Goal: Transaction & Acquisition: Purchase product/service

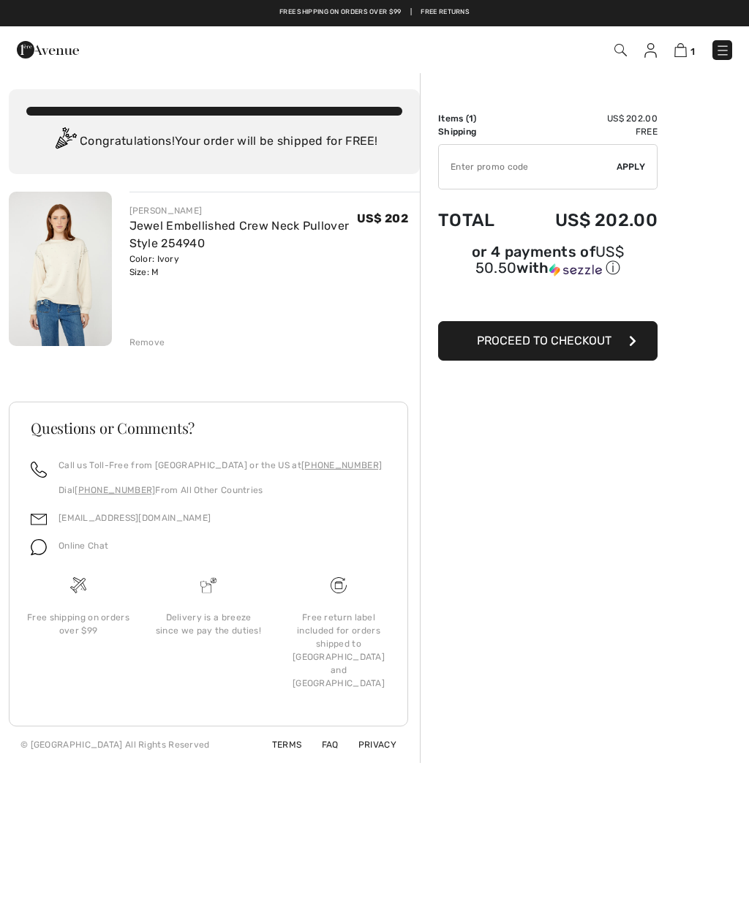
click at [457, 232] on td "Total" at bounding box center [477, 220] width 78 height 50
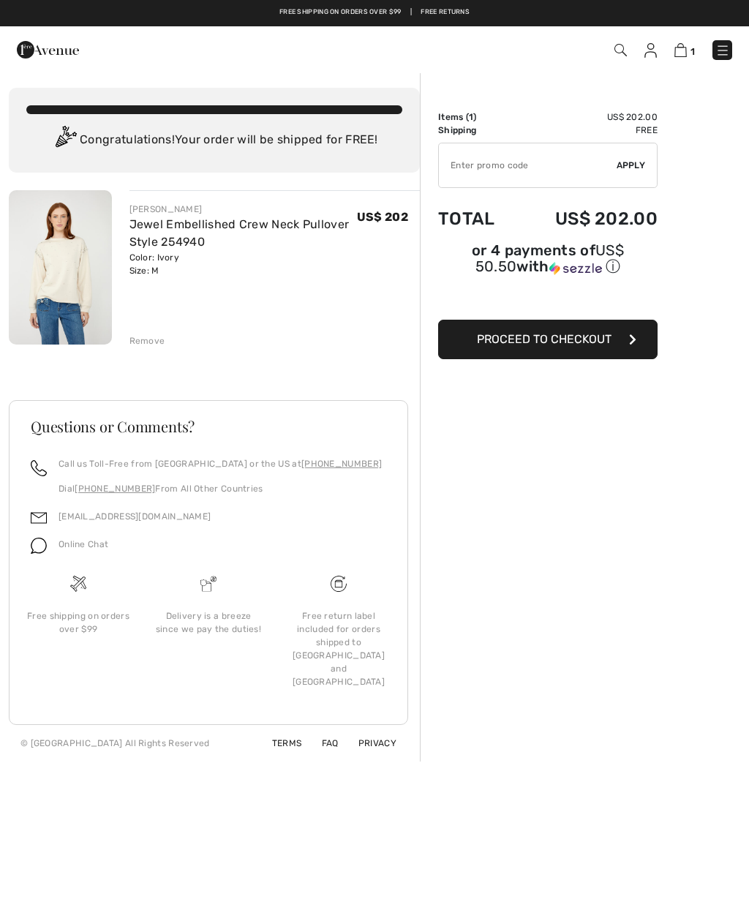
scroll to position [1, 0]
click at [667, 52] on span "1" at bounding box center [528, 50] width 408 height 20
click at [654, 56] on img at bounding box center [651, 50] width 12 height 15
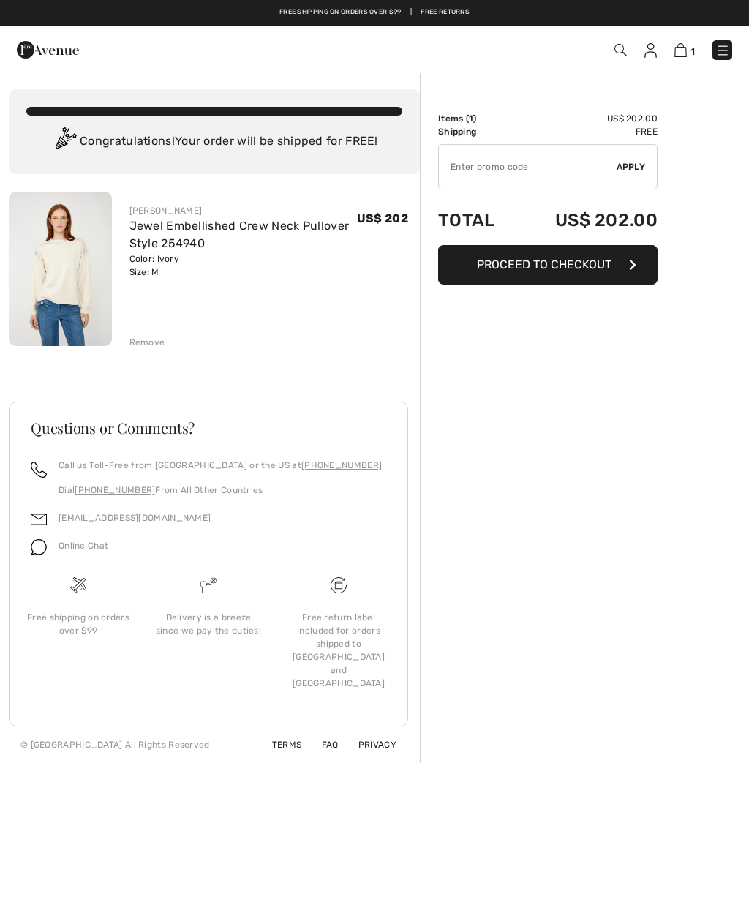
scroll to position [48, 0]
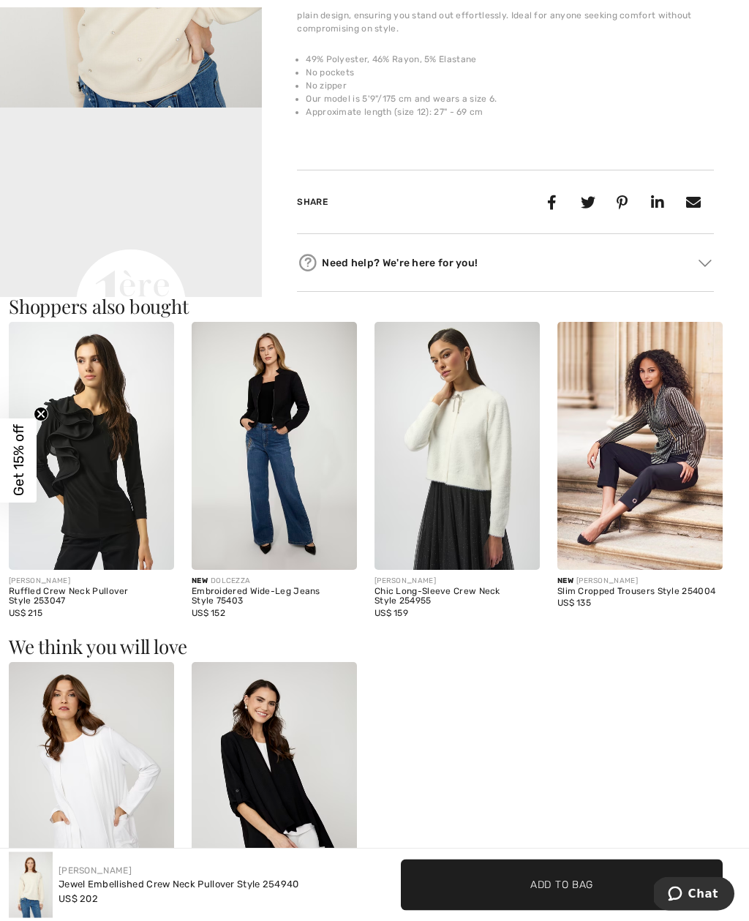
scroll to position [591, 0]
click at [31, 479] on span "Get 15% off" at bounding box center [18, 461] width 37 height 84
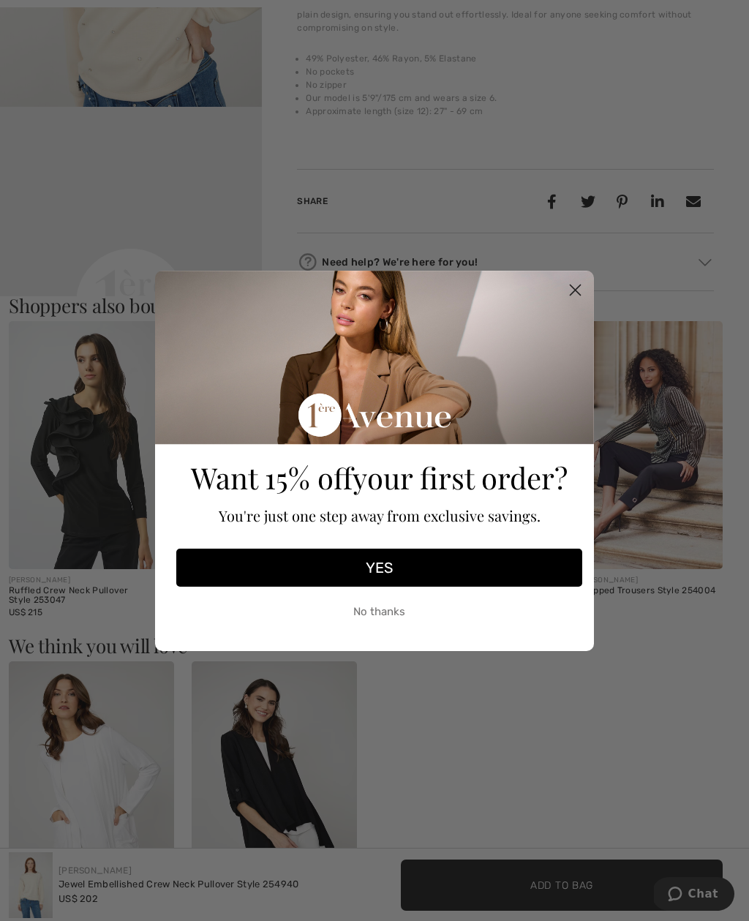
click at [437, 587] on button "YES" at bounding box center [379, 568] width 406 height 38
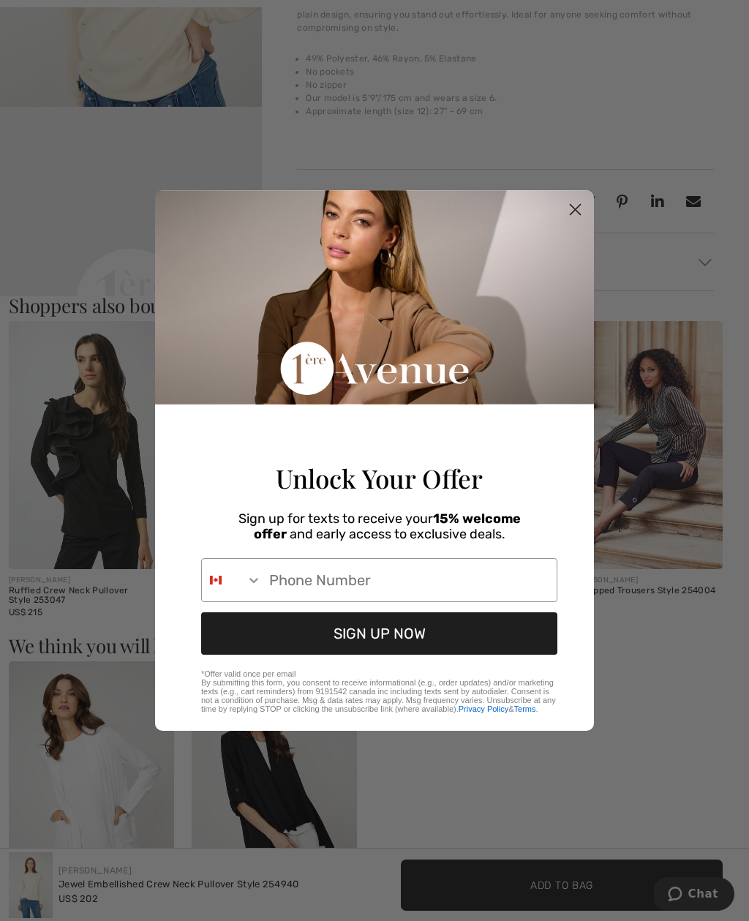
click at [336, 602] on input "Phone Number" at bounding box center [409, 580] width 295 height 42
click at [460, 655] on button "SIGN UP NOW" at bounding box center [379, 634] width 356 height 42
click at [362, 655] on button "SIGN UP NOW" at bounding box center [379, 634] width 356 height 42
click at [407, 602] on input "610-587-4976" at bounding box center [409, 580] width 295 height 42
click at [270, 602] on input "610-587-4976" at bounding box center [409, 580] width 295 height 42
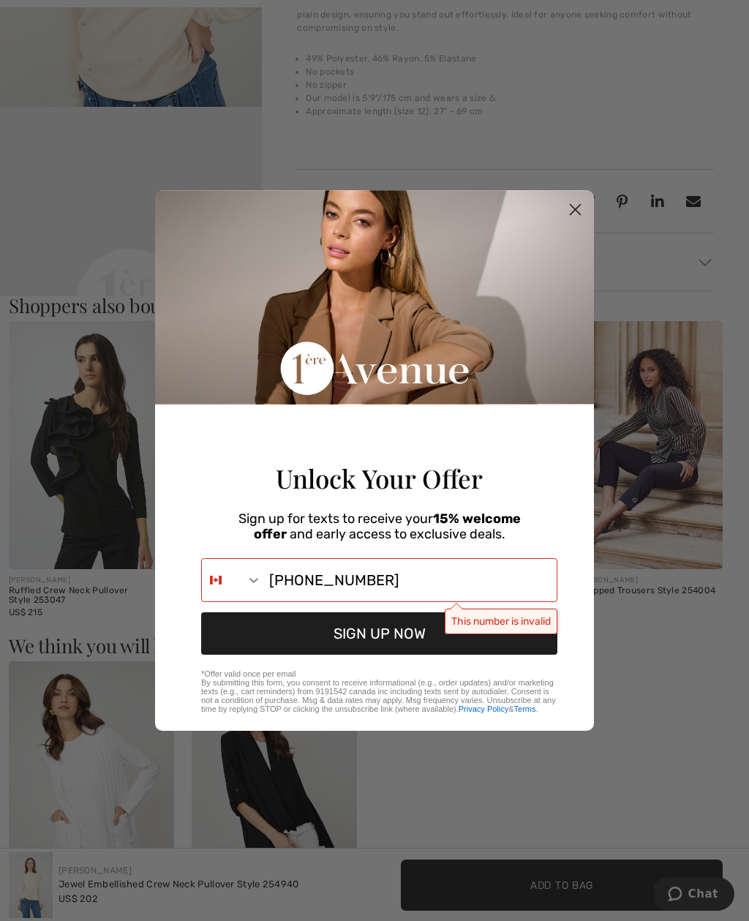
click at [271, 602] on input "610-587-4976" at bounding box center [409, 580] width 295 height 42
click at [457, 655] on button "SIGN UP NOW" at bounding box center [379, 634] width 356 height 42
click at [425, 602] on input "1-610-587-4976" at bounding box center [409, 580] width 295 height 42
click at [414, 602] on input "1-610-587-4976" at bounding box center [409, 580] width 295 height 42
click at [419, 655] on button "SIGN UP NOW" at bounding box center [379, 634] width 356 height 42
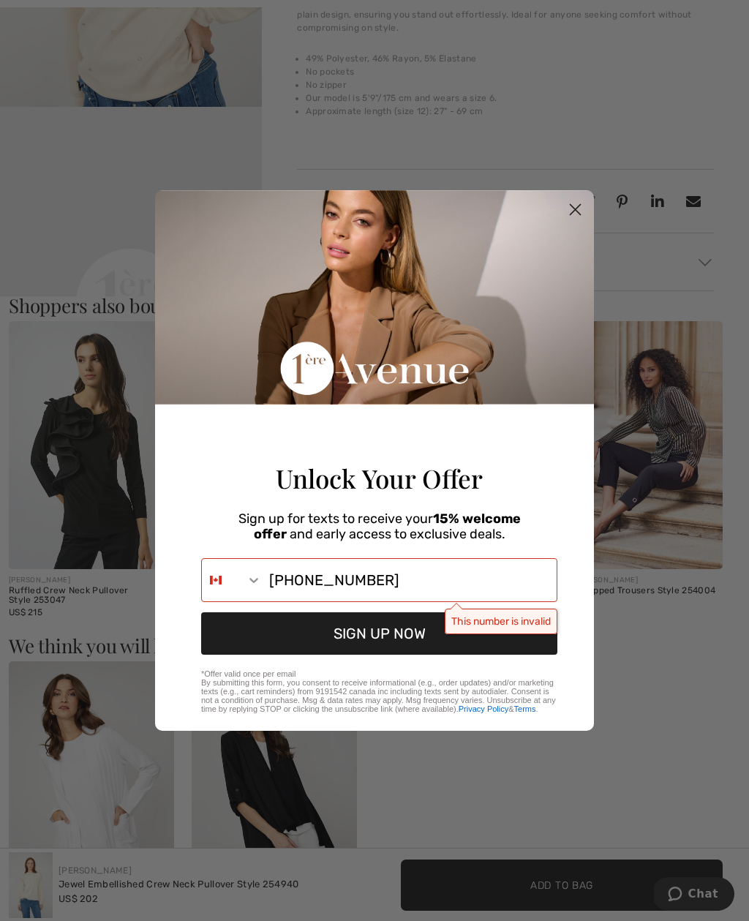
click at [558, 531] on div "Sign up for texts to receive your 15% welcome offer and early access to exclusi…" at bounding box center [379, 523] width 415 height 56
click at [555, 649] on button "SIGN UP NOW" at bounding box center [379, 634] width 356 height 42
click at [561, 537] on div "Sign up for texts to receive your 15% welcome offer and early access to exclusi…" at bounding box center [379, 523] width 415 height 56
click at [547, 528] on div "Sign up for texts to receive your 15% welcome offer and early access to exclusi…" at bounding box center [379, 523] width 415 height 56
click at [520, 648] on button "SIGN UP NOW" at bounding box center [379, 634] width 356 height 42
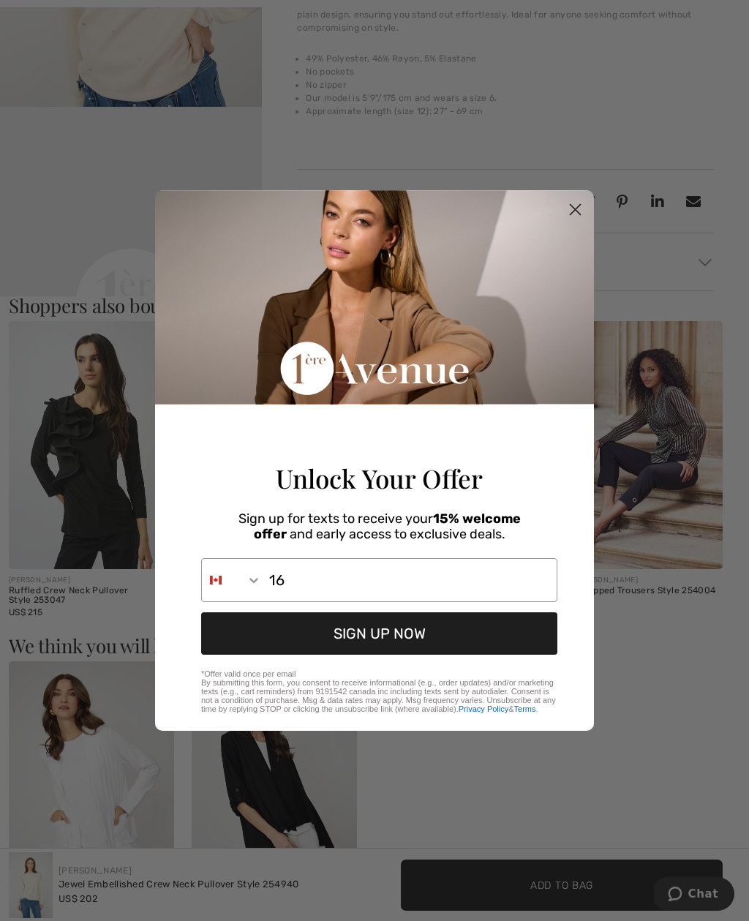
type input "1"
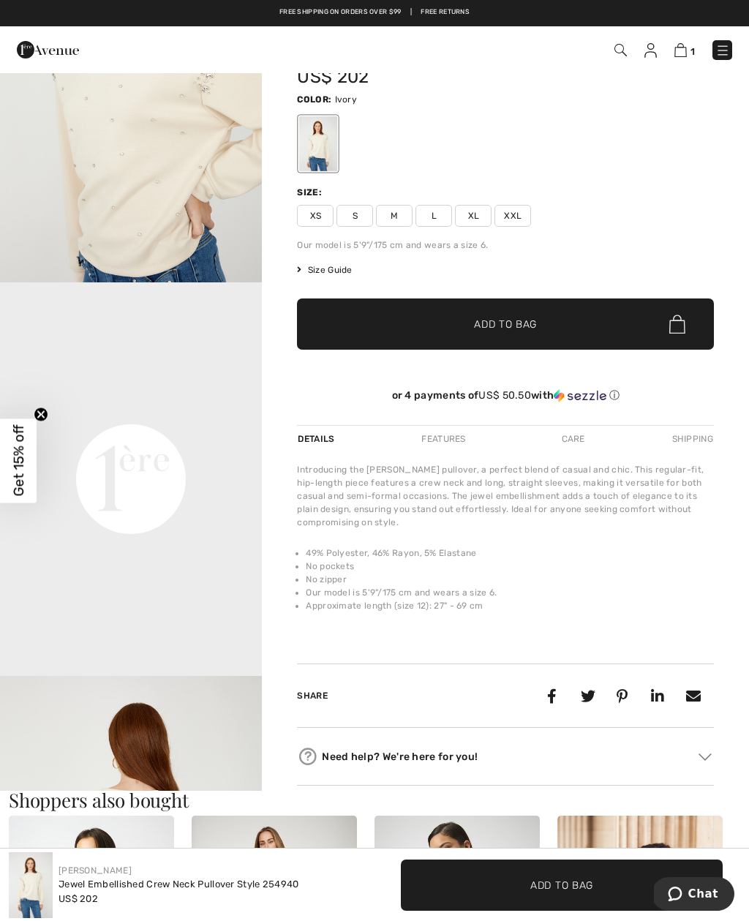
scroll to position [0, 0]
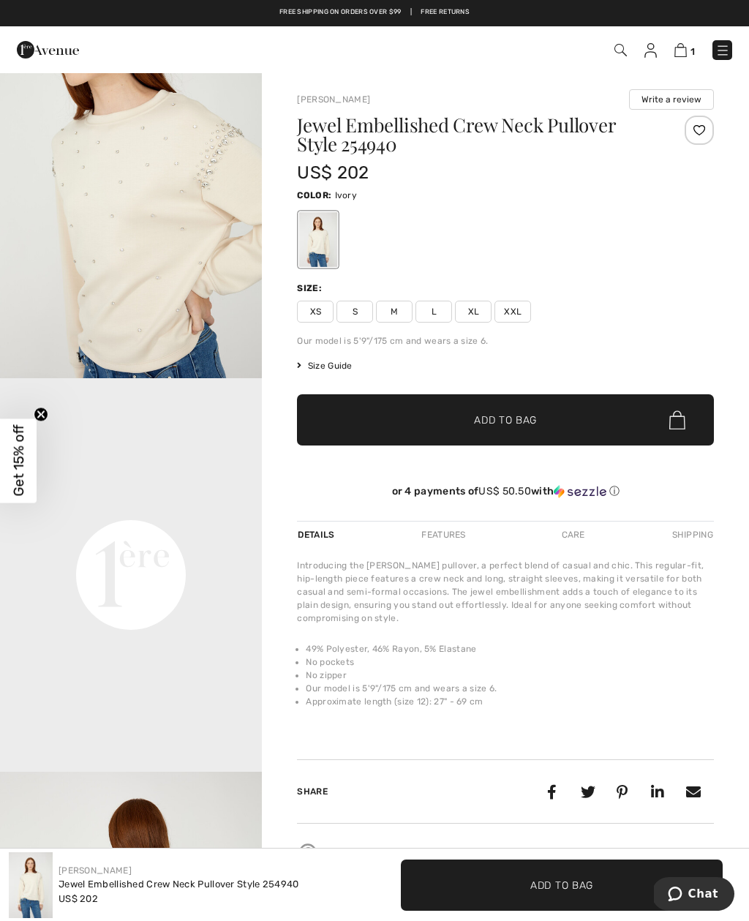
click at [24, 468] on span "Get 15% off" at bounding box center [18, 461] width 17 height 72
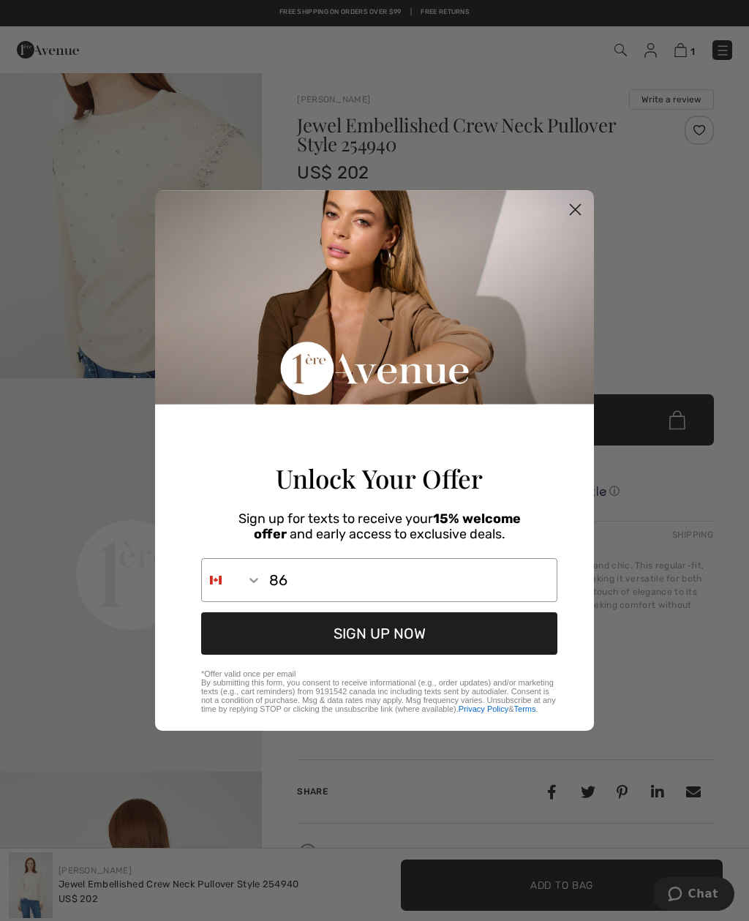
click at [331, 590] on input "86" at bounding box center [409, 580] width 295 height 42
type input "8"
type input "856-596-9053"
click at [446, 641] on button "SIGN UP NOW" at bounding box center [379, 634] width 356 height 42
click at [386, 648] on button "SIGN UP NOW" at bounding box center [379, 634] width 356 height 42
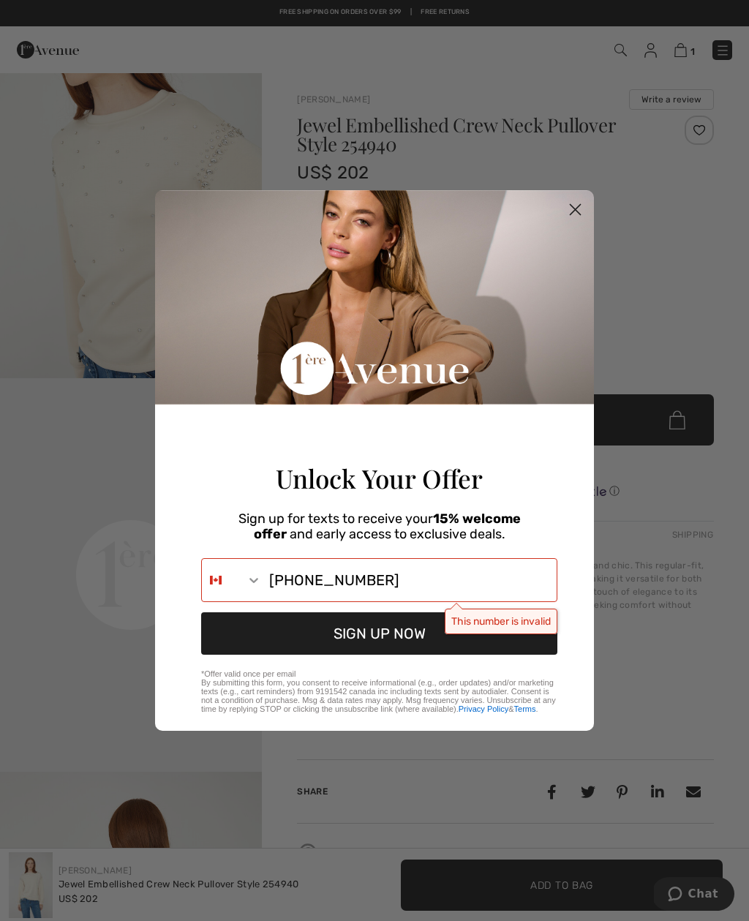
click at [264, 582] on input "856-596-9053" at bounding box center [409, 580] width 295 height 42
click at [263, 595] on input "856-596-9053" at bounding box center [409, 580] width 295 height 42
click at [533, 625] on button "SIGN UP NOW" at bounding box center [379, 634] width 356 height 42
click at [506, 635] on button "SIGN UP NOW" at bounding box center [379, 634] width 356 height 42
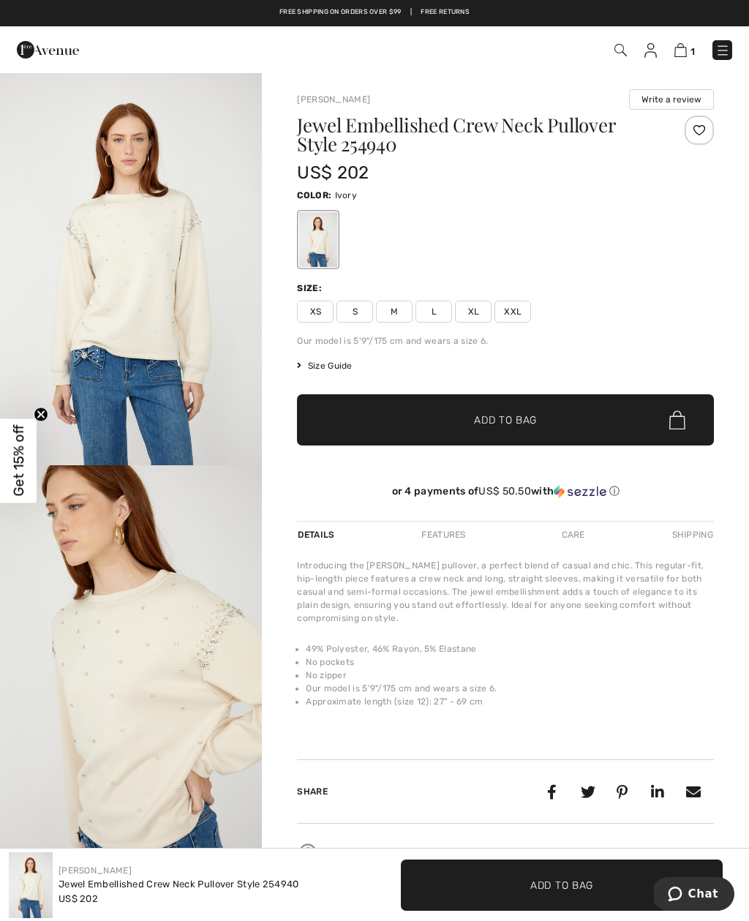
click at [624, 254] on div at bounding box center [505, 239] width 417 height 61
click at [30, 466] on span "Get 15% off" at bounding box center [18, 461] width 37 height 84
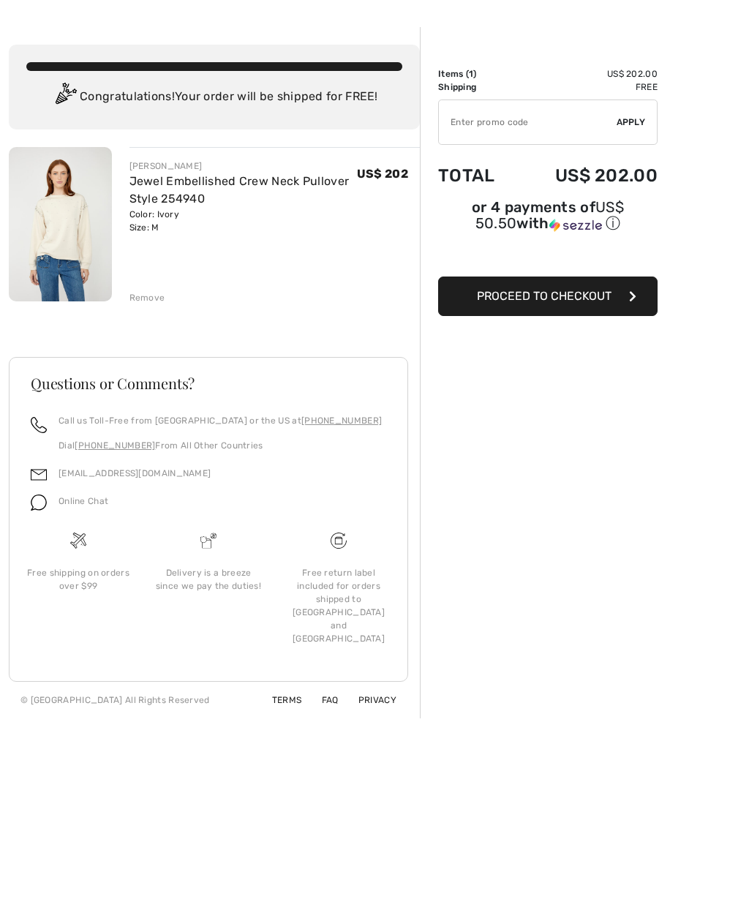
scroll to position [45, 0]
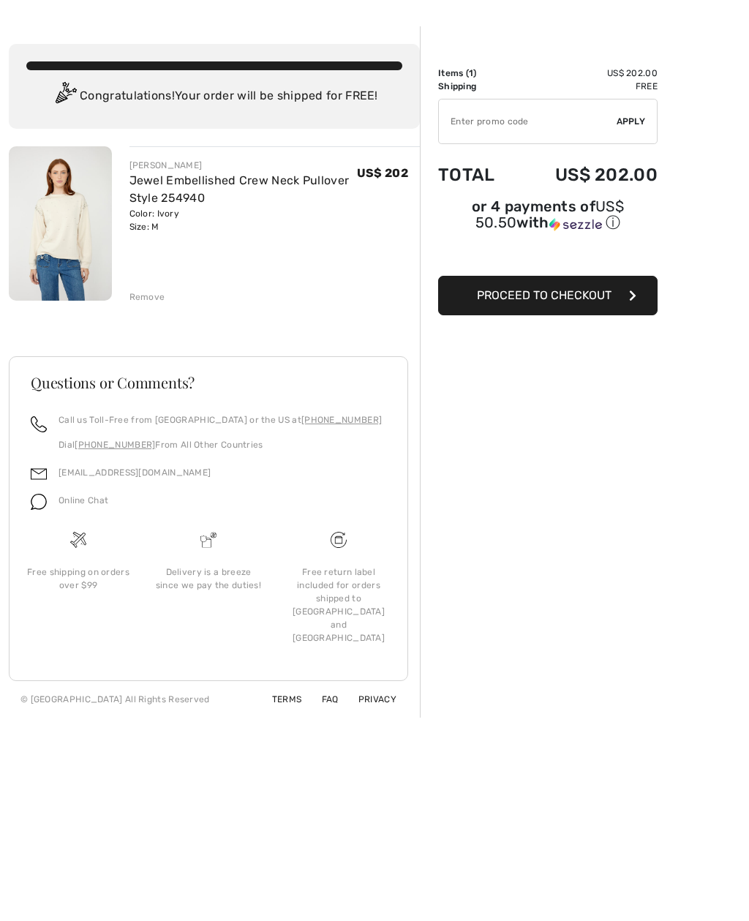
click at [23, 351] on div "Questions or Comments? Call us Toll-Free from Canada or the US at +1 (888) 605-…" at bounding box center [214, 519] width 411 height 397
click at [65, 386] on h3 "Questions or Comments?" at bounding box center [209, 382] width 356 height 15
click at [575, 310] on button "Proceed to Checkout" at bounding box center [548, 296] width 220 height 40
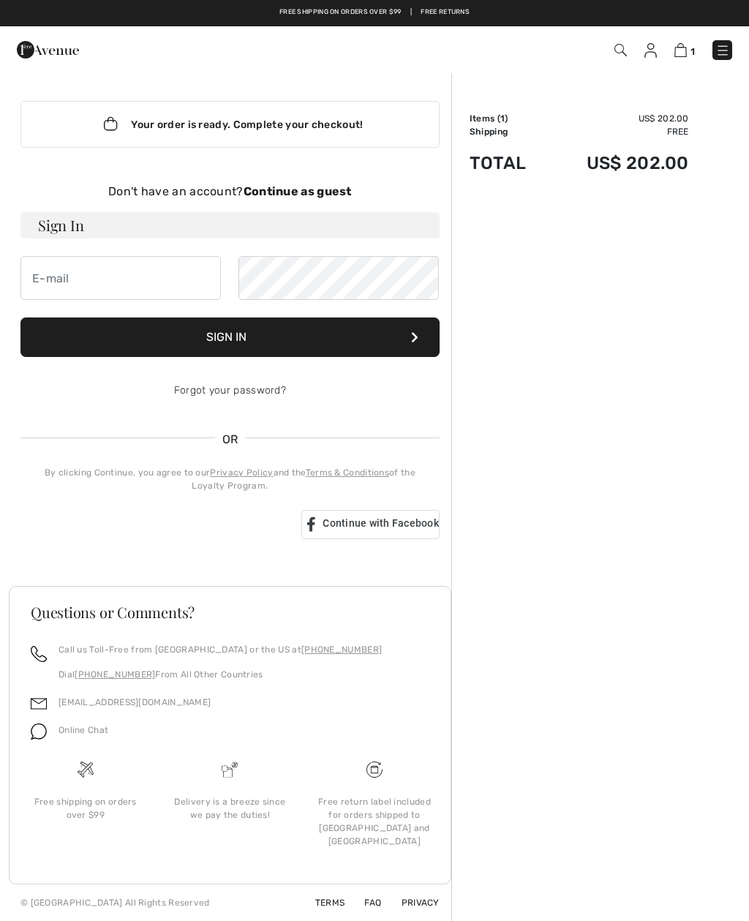
click at [687, 56] on img at bounding box center [681, 50] width 12 height 14
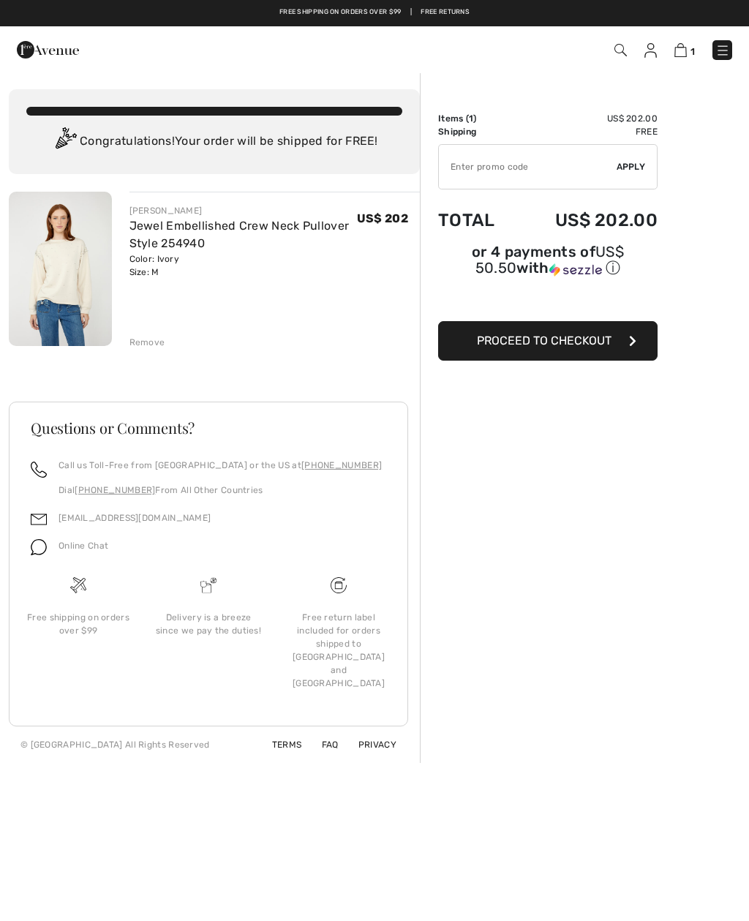
click at [515, 175] on input "TEXT" at bounding box center [528, 167] width 178 height 44
click at [733, 75] on div "Order Summary Details Items ( 1 ) US$ 202.00 Promo code US$ 0.00 Shipping Free …" at bounding box center [584, 418] width 329 height 692
click at [524, 187] on input "TEXT" at bounding box center [528, 167] width 178 height 44
type input "NEW15"
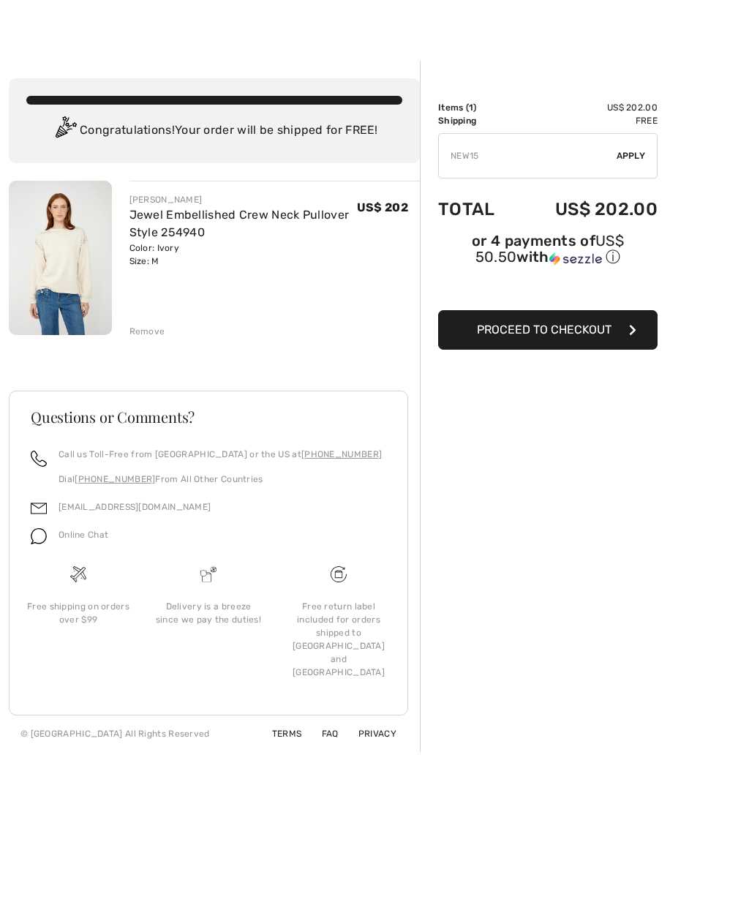
click at [727, 471] on div "Order Summary Details Items ( 1 ) US$ 202.00 Promo code US$ 0.00 Shipping Free …" at bounding box center [584, 407] width 329 height 692
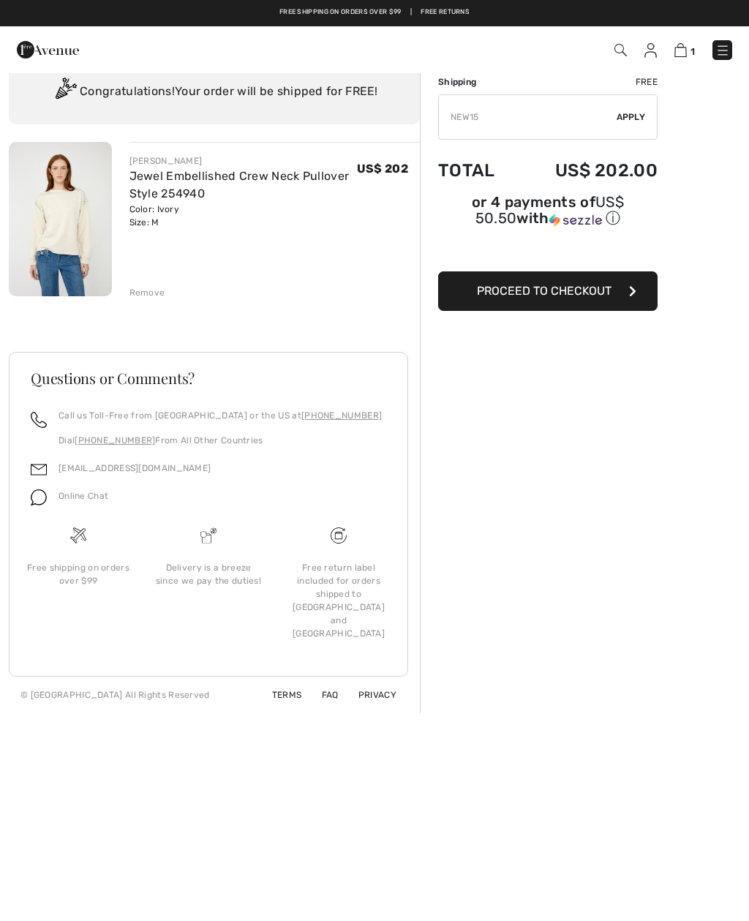
click at [577, 305] on button "Proceed to Checkout" at bounding box center [548, 292] width 220 height 40
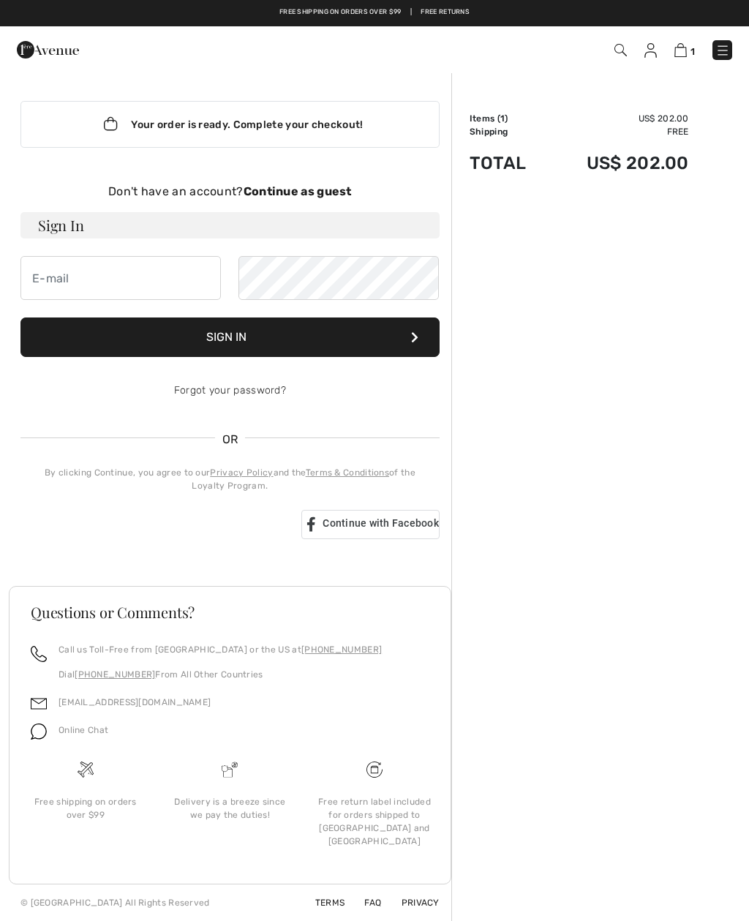
click at [330, 200] on div "Don't have an account? Continue as guest" at bounding box center [229, 192] width 419 height 18
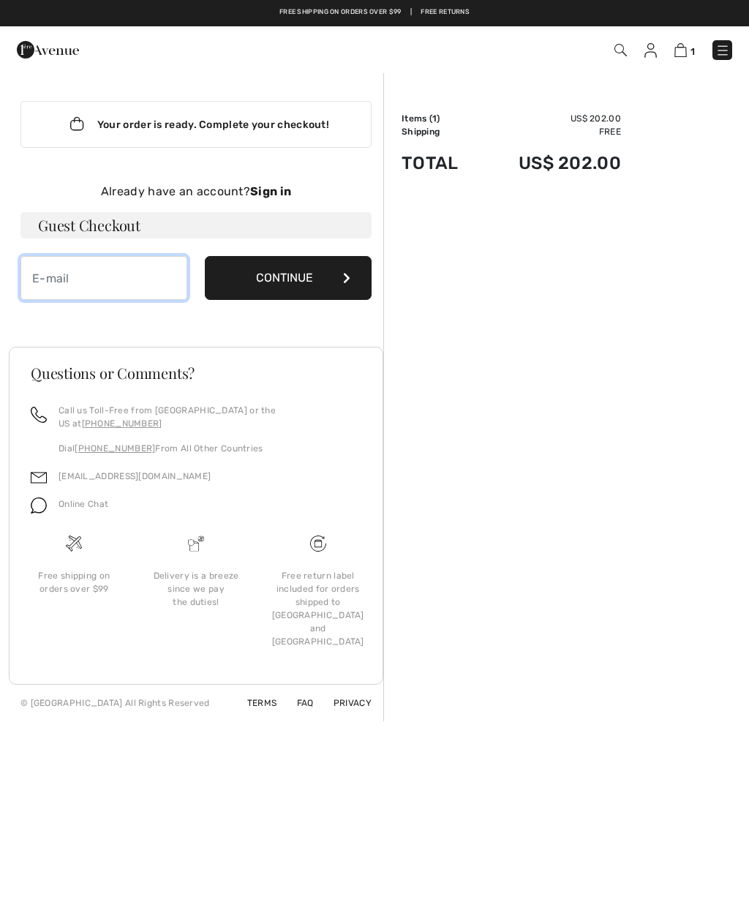
click at [91, 289] on input "email" at bounding box center [103, 278] width 167 height 44
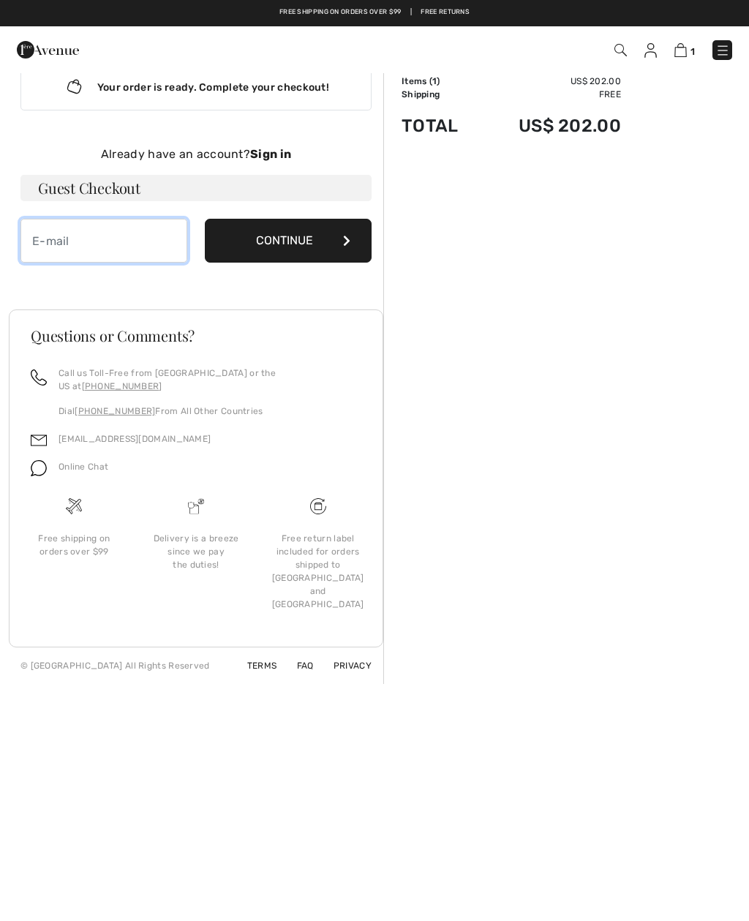
scroll to position [3, 0]
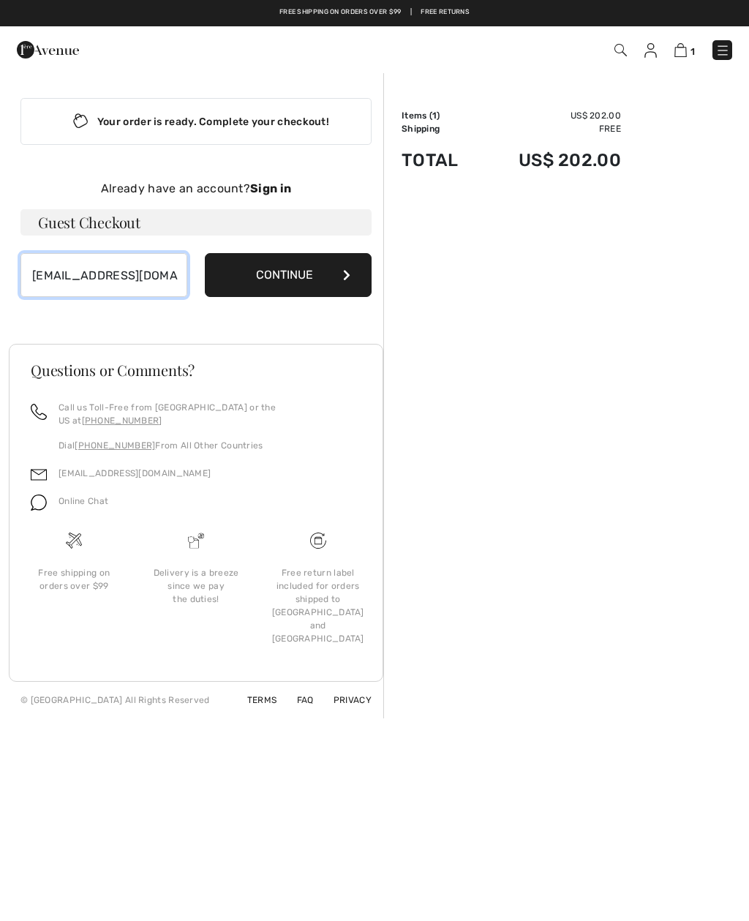
type input "[EMAIL_ADDRESS][DOMAIN_NAME]"
click at [721, 511] on div "Order Summary Details Items ( 1 ) US$ 202.00 Promo code US$ 0.00 Shipping Free …" at bounding box center [567, 394] width 366 height 650
click at [586, 367] on div "Order Summary Details Items ( 1 ) US$ 202.00 Promo code US$ 0.00 Shipping Free …" at bounding box center [567, 394] width 366 height 650
click at [581, 354] on div "Order Summary Details Items ( 1 ) US$ 202.00 Promo code US$ 0.00 Shipping Free …" at bounding box center [567, 394] width 366 height 650
click at [313, 285] on button "Continue" at bounding box center [288, 275] width 167 height 44
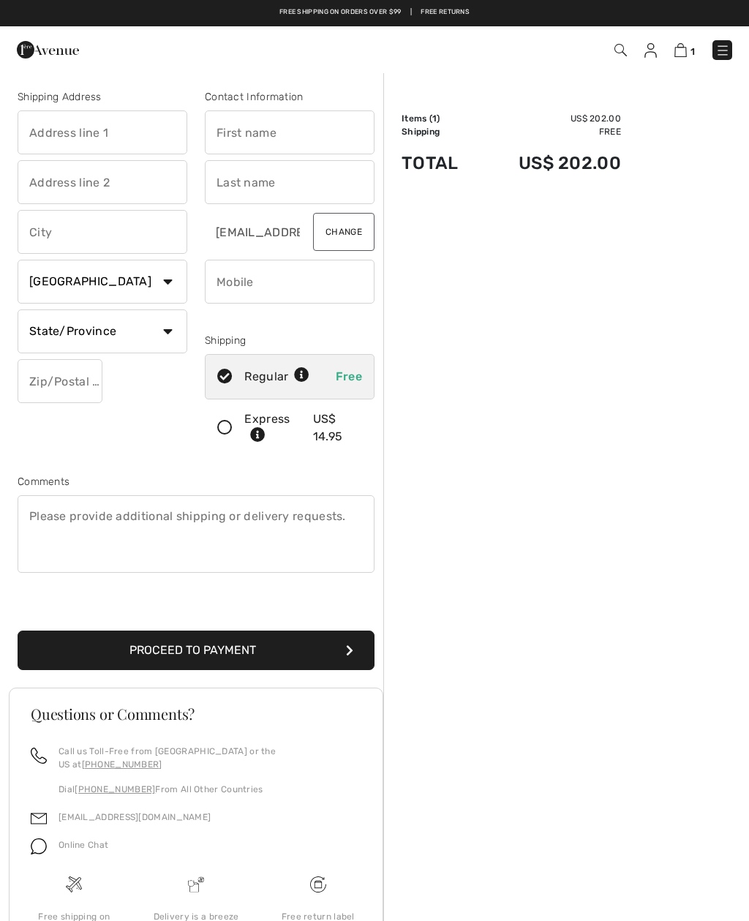
click at [119, 132] on input "text" at bounding box center [103, 133] width 170 height 44
click at [723, 681] on div "Order Summary Details Items ( 1 ) US$ 202.00 Promo code US$ 0.00 Shipping Free …" at bounding box center [567, 567] width 366 height 991
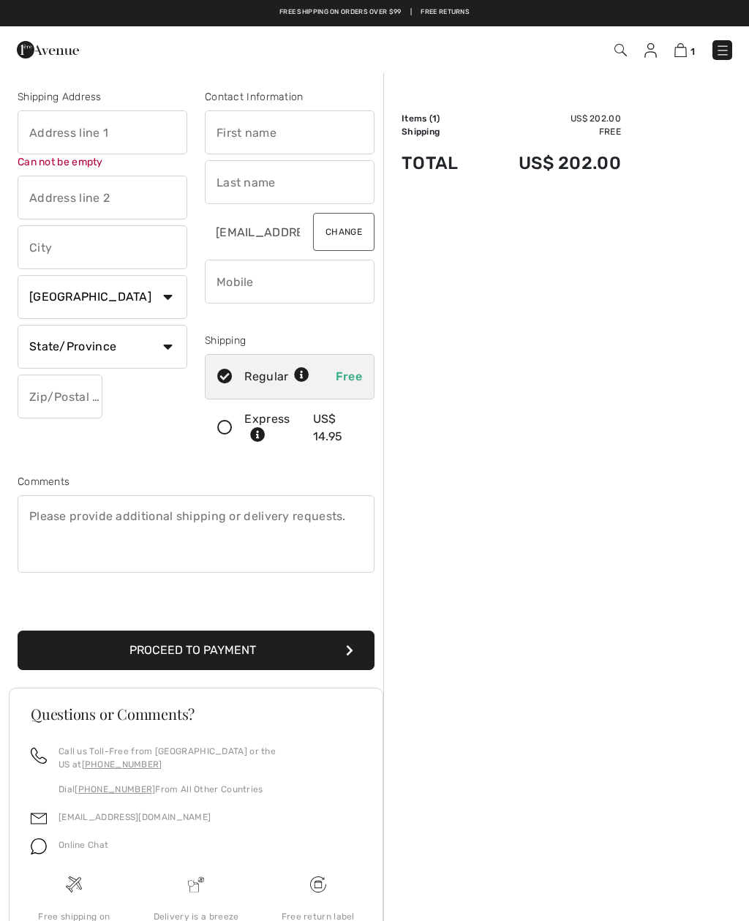
click at [747, 86] on div "Order Summary Details Items ( 1 ) US$ 202.00 Promo code US$ 0.00 Shipping Free …" at bounding box center [567, 567] width 366 height 991
click at [122, 140] on input "text" at bounding box center [103, 133] width 170 height 44
